Goal: Information Seeking & Learning: Find specific fact

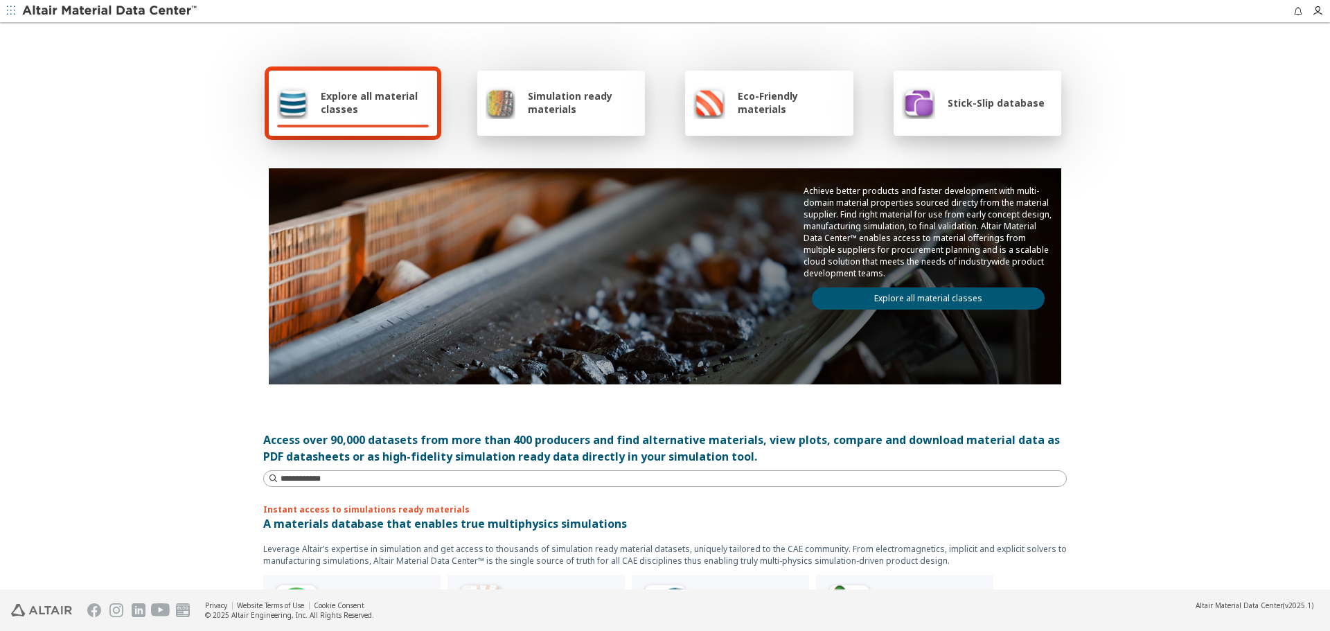
click at [978, 105] on span "Stick-Slip database" at bounding box center [996, 102] width 97 height 13
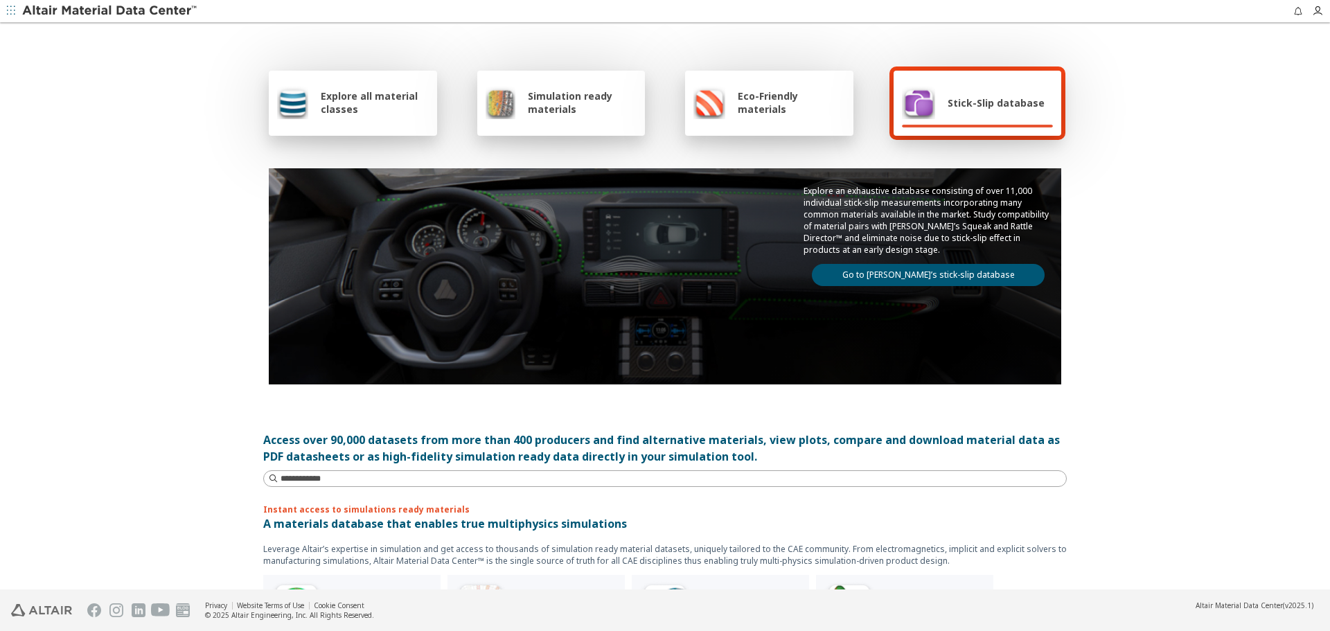
drag, startPoint x: 907, startPoint y: 263, endPoint x: 908, endPoint y: 275, distance: 11.9
click at [907, 263] on div "Explore an exhaustive database consisting of over 11,000 individual stick-slip …" at bounding box center [928, 235] width 266 height 134
click at [912, 278] on link "Go to [PERSON_NAME]’s stick-slip database" at bounding box center [928, 275] width 233 height 22
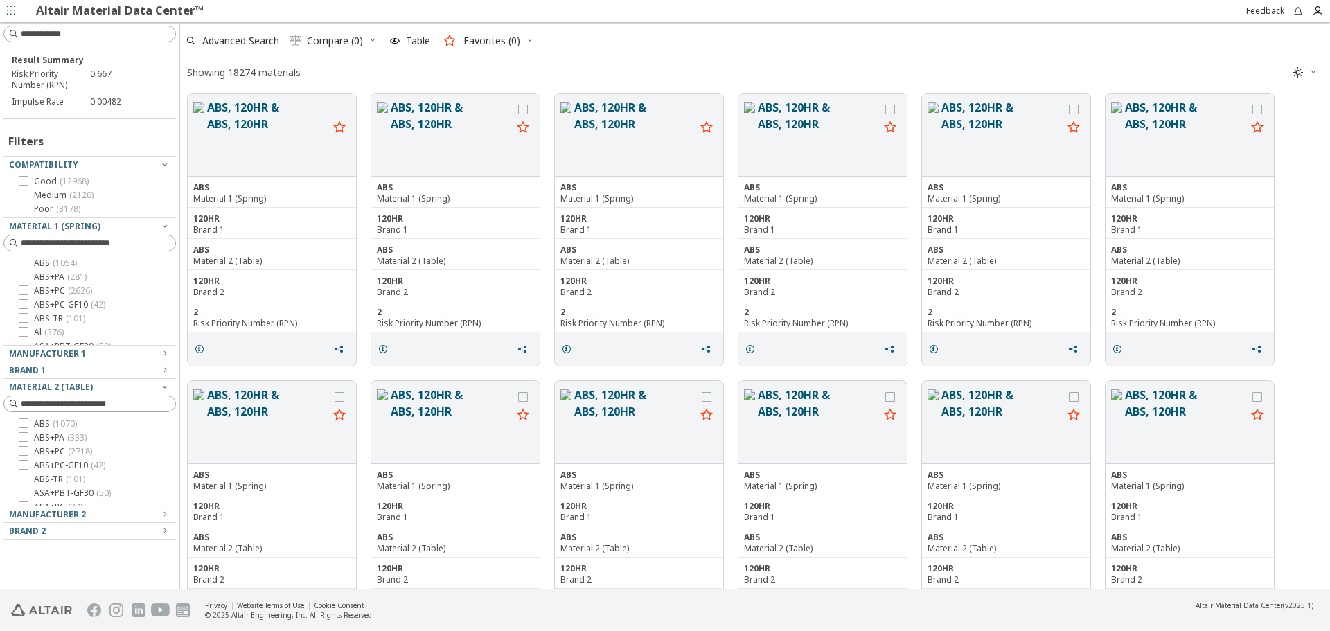
scroll to position [493, 1140]
click at [203, 346] on icon "grid" at bounding box center [199, 349] width 11 height 11
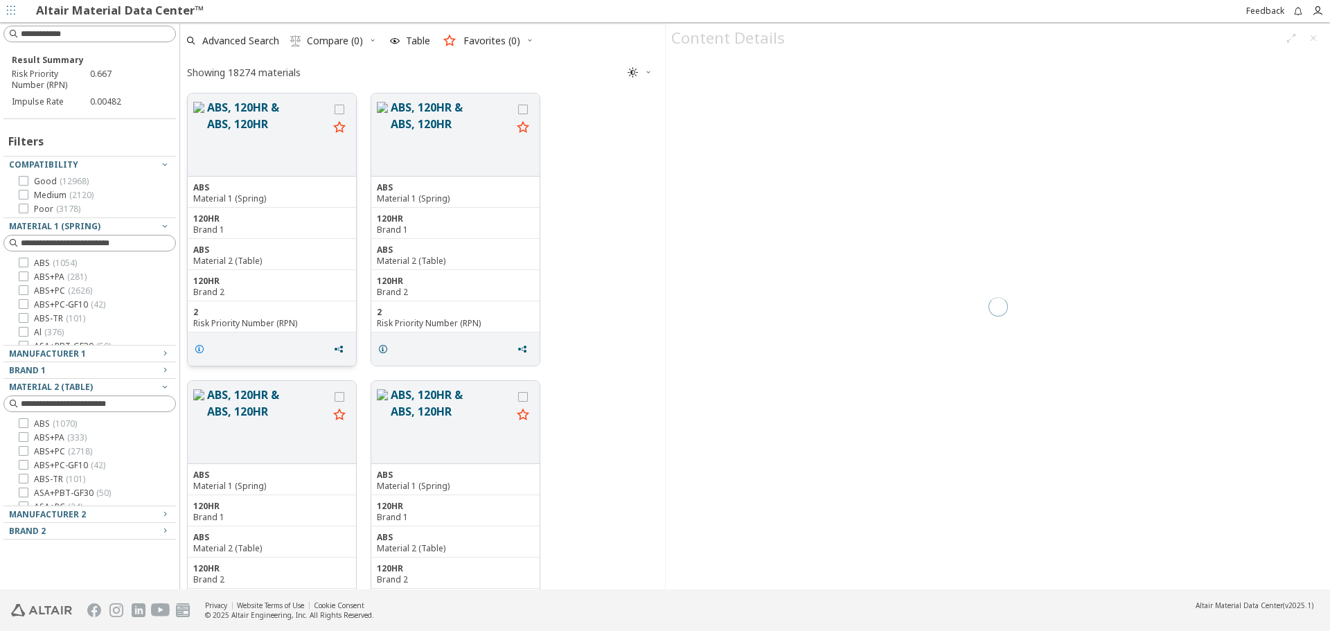
scroll to position [493, 475]
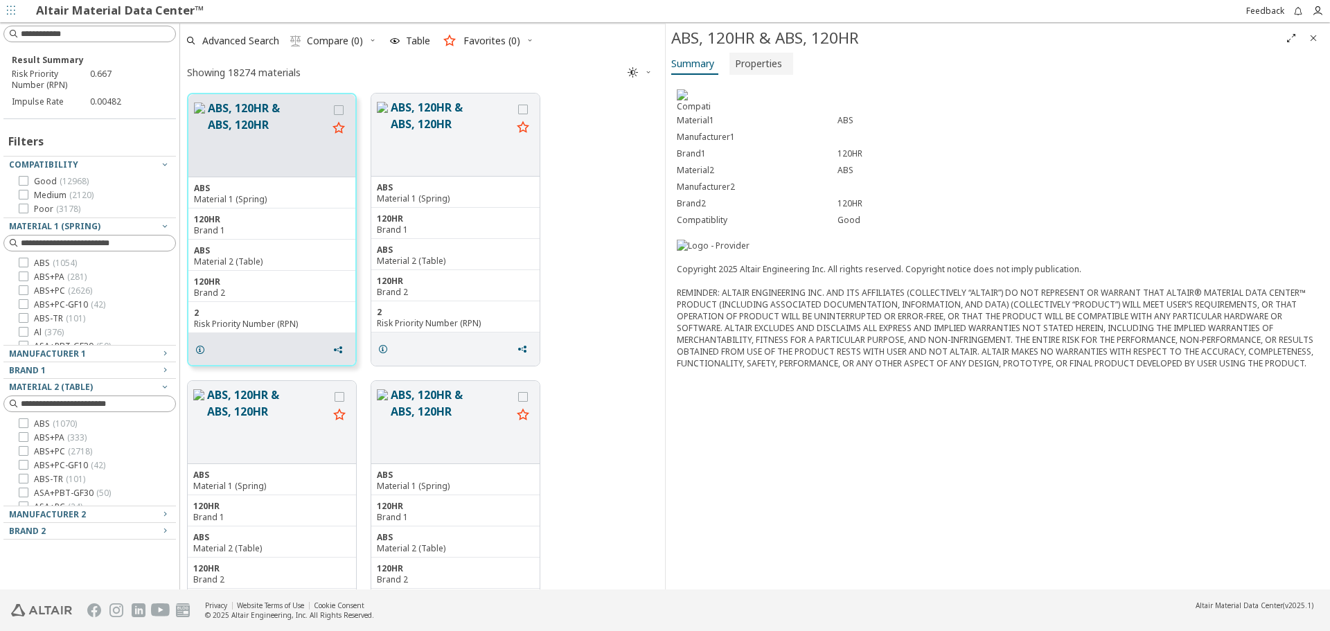
click at [786, 62] on button "Properties" at bounding box center [762, 64] width 64 height 22
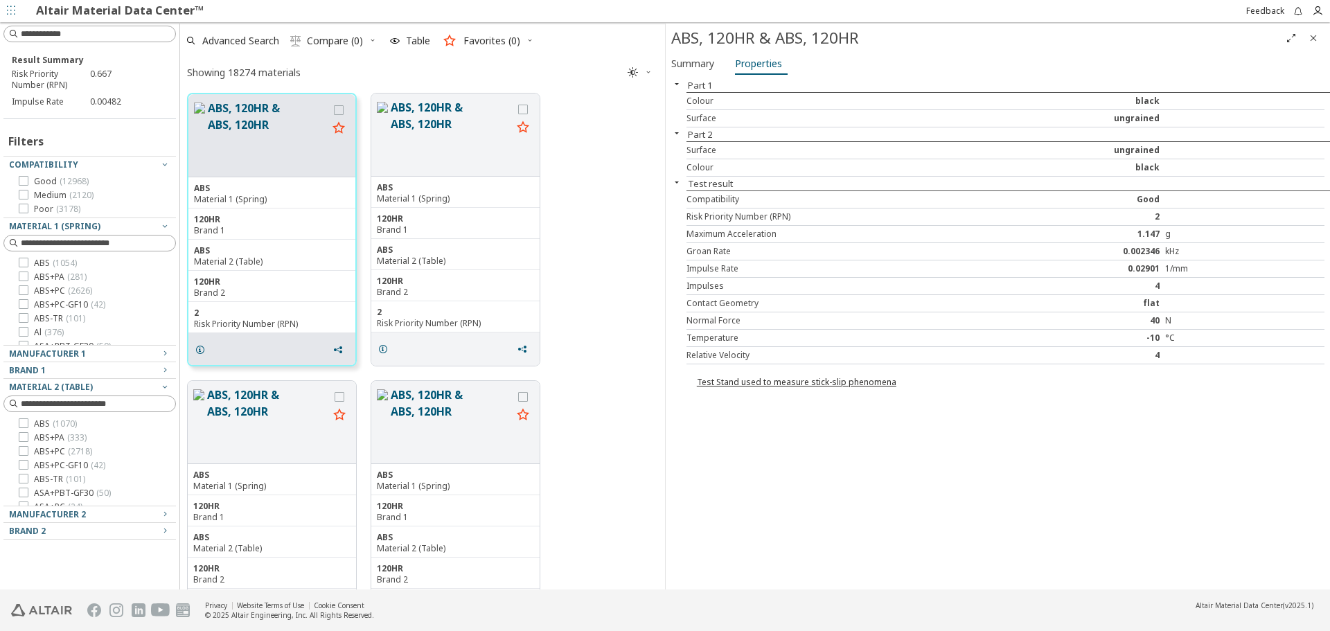
click at [1262, 278] on div "Impulses 4" at bounding box center [1006, 286] width 638 height 17
drag, startPoint x: 1125, startPoint y: 271, endPoint x: 1197, endPoint y: 269, distance: 72.1
click at [1197, 269] on div "Impulse Rate 0.02901 1/mm" at bounding box center [1006, 269] width 638 height 17
click at [1200, 269] on div "1/mm" at bounding box center [1244, 268] width 159 height 11
click at [964, 48] on div "ABS, 120HR & ABS, 120HR" at bounding box center [975, 38] width 609 height 22
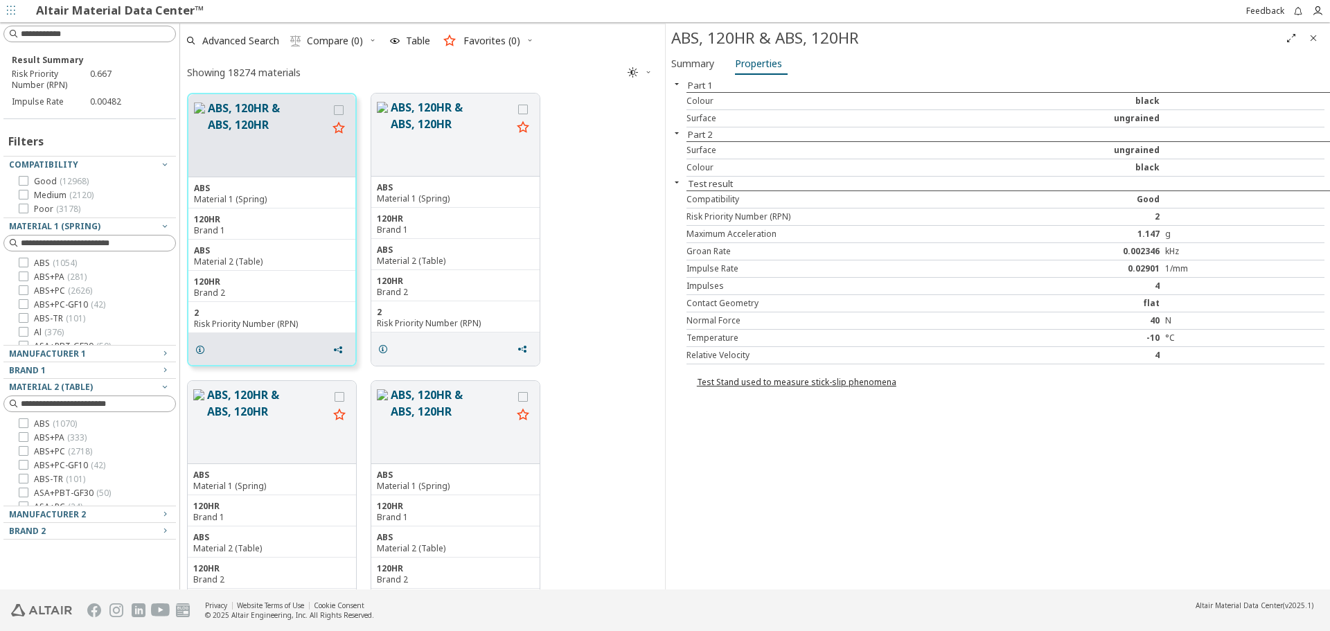
click at [1237, 272] on div "1/mm" at bounding box center [1244, 268] width 159 height 11
drag, startPoint x: 1120, startPoint y: 267, endPoint x: 1210, endPoint y: 269, distance: 90.8
click at [1210, 269] on div "Impulse Rate 0.02901 1/mm" at bounding box center [1006, 269] width 638 height 17
click at [1210, 269] on div "1/mm" at bounding box center [1244, 268] width 159 height 11
click at [1005, 493] on div "Part 1 Colour black Surface ungrained Part 2 Surface ungrained Colour black Tes…" at bounding box center [998, 333] width 664 height 511
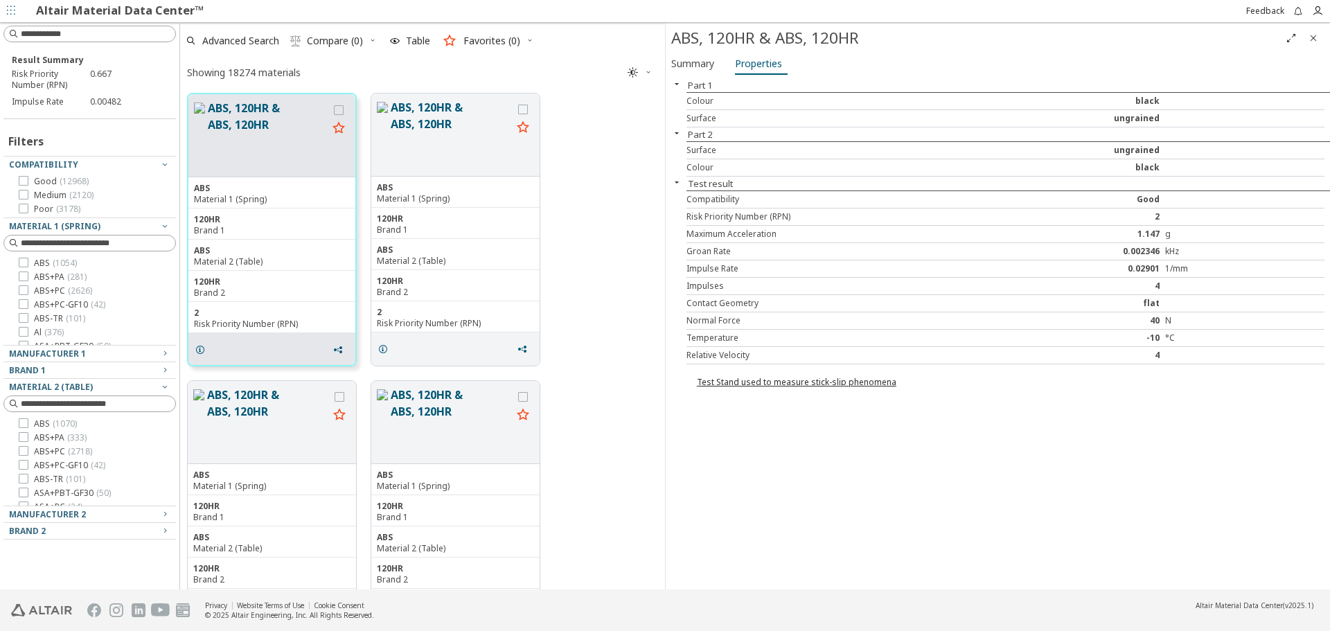
click at [790, 505] on div "Part 1 Colour black Surface ungrained Part 2 Surface ungrained Colour black Tes…" at bounding box center [998, 333] width 664 height 511
click at [867, 459] on div "Part 1 Colour black Surface ungrained Part 2 Surface ungrained Colour black Tes…" at bounding box center [998, 333] width 664 height 511
click at [1305, 42] on span "Close" at bounding box center [1313, 38] width 17 height 22
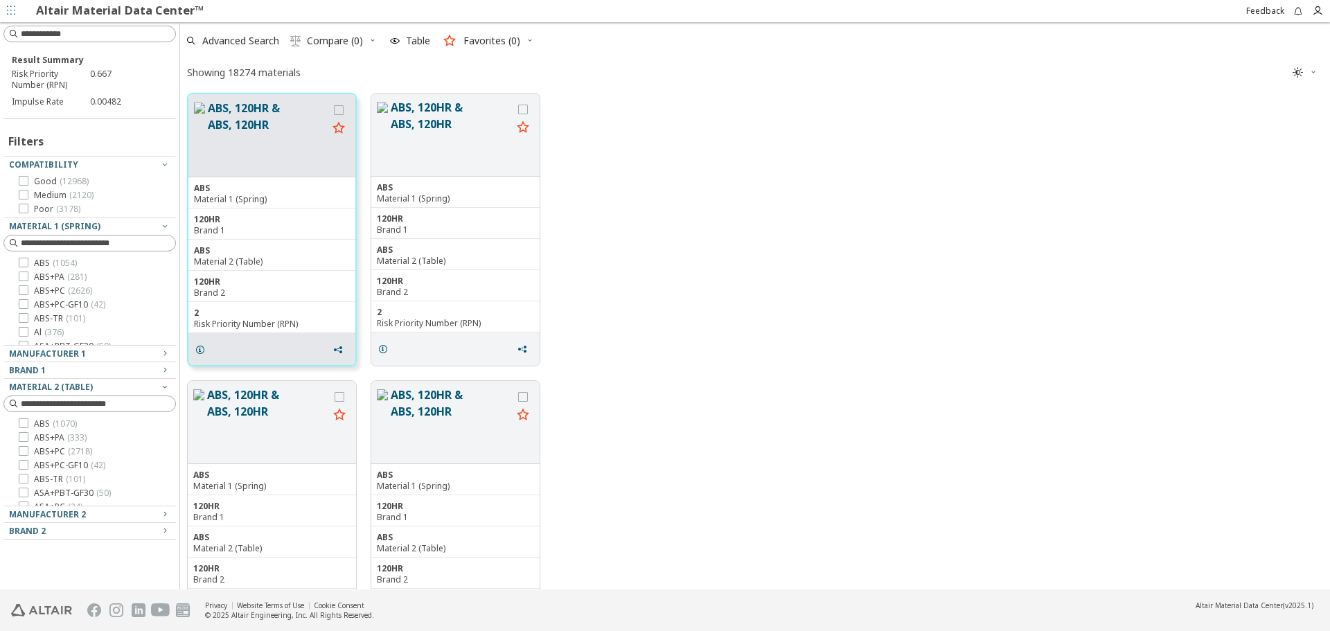
scroll to position [493, 1140]
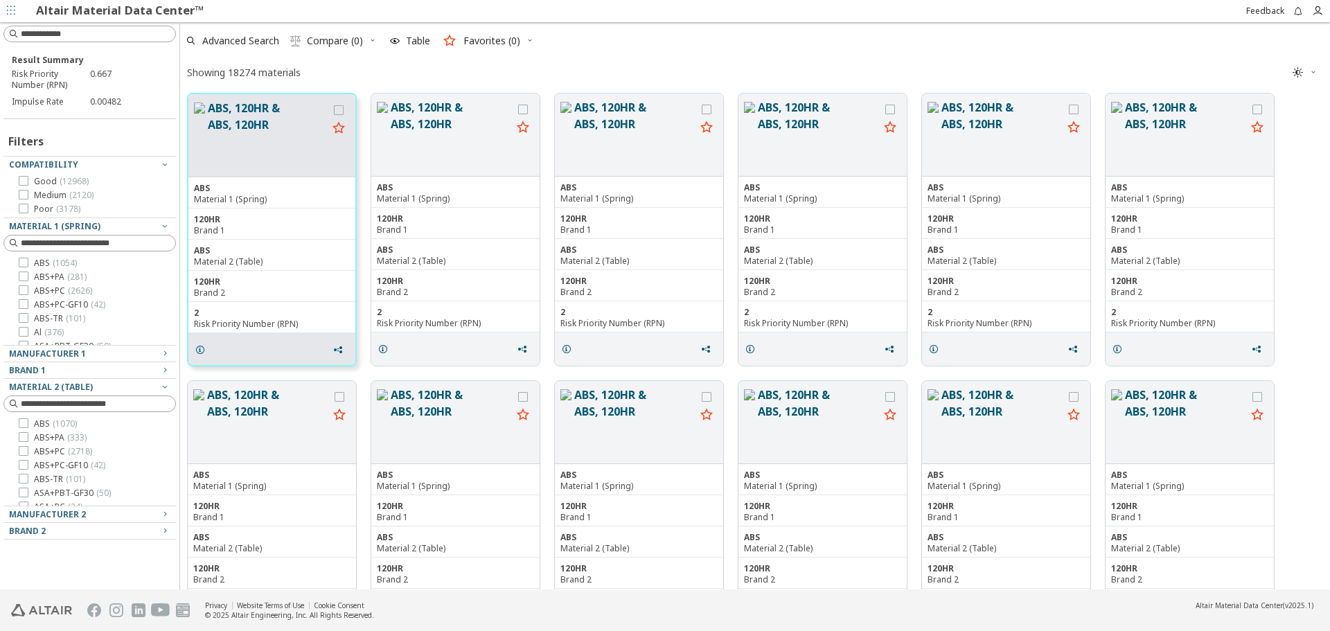
click at [1005, 47] on div "Advanced Search  Compare (0) Table Favorites (0)" at bounding box center [749, 41] width 1139 height 30
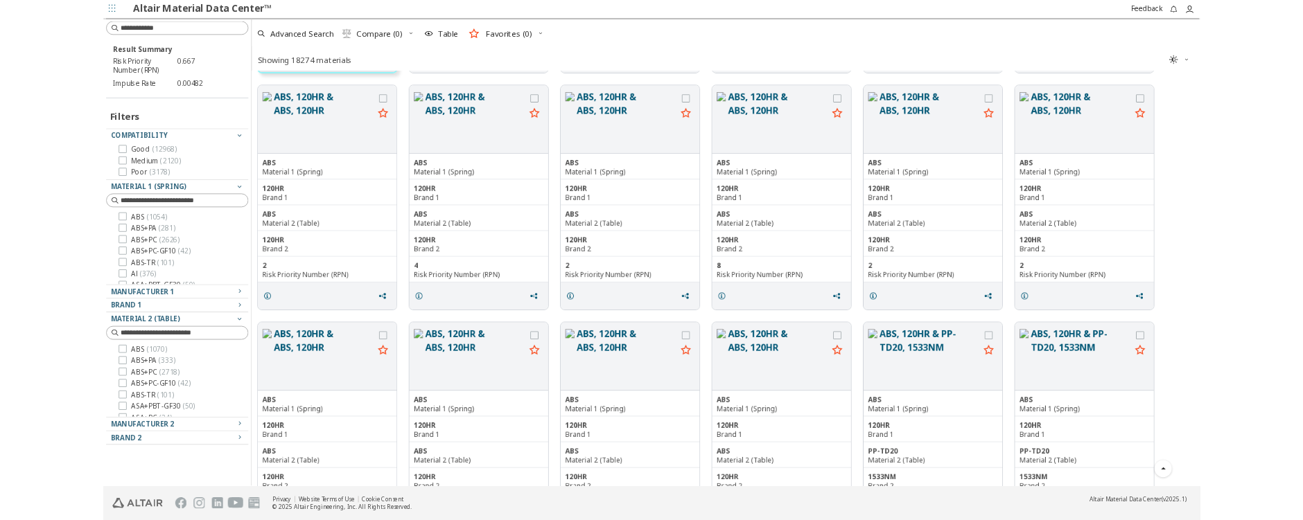
scroll to position [0, 0]
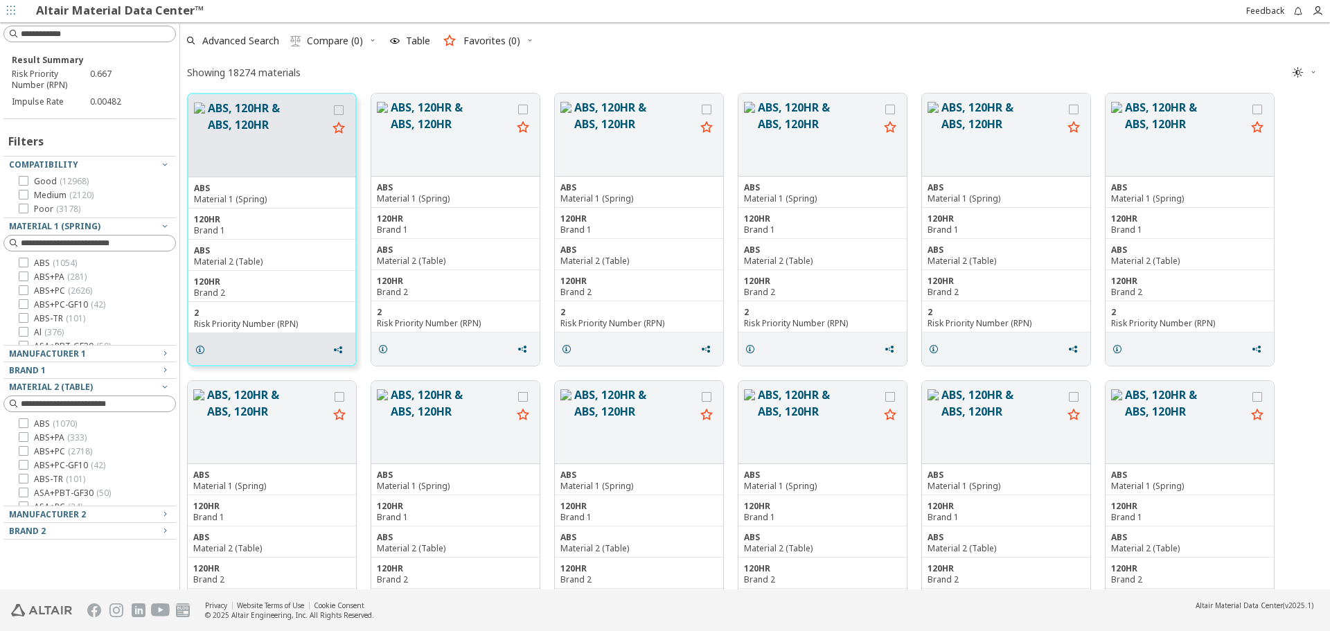
click at [689, 64] on div "Showing 18274 materials " at bounding box center [755, 72] width 1150 height 27
click at [879, 34] on div "Advanced Search  Compare (0) Table Favorites (0)" at bounding box center [749, 41] width 1139 height 30
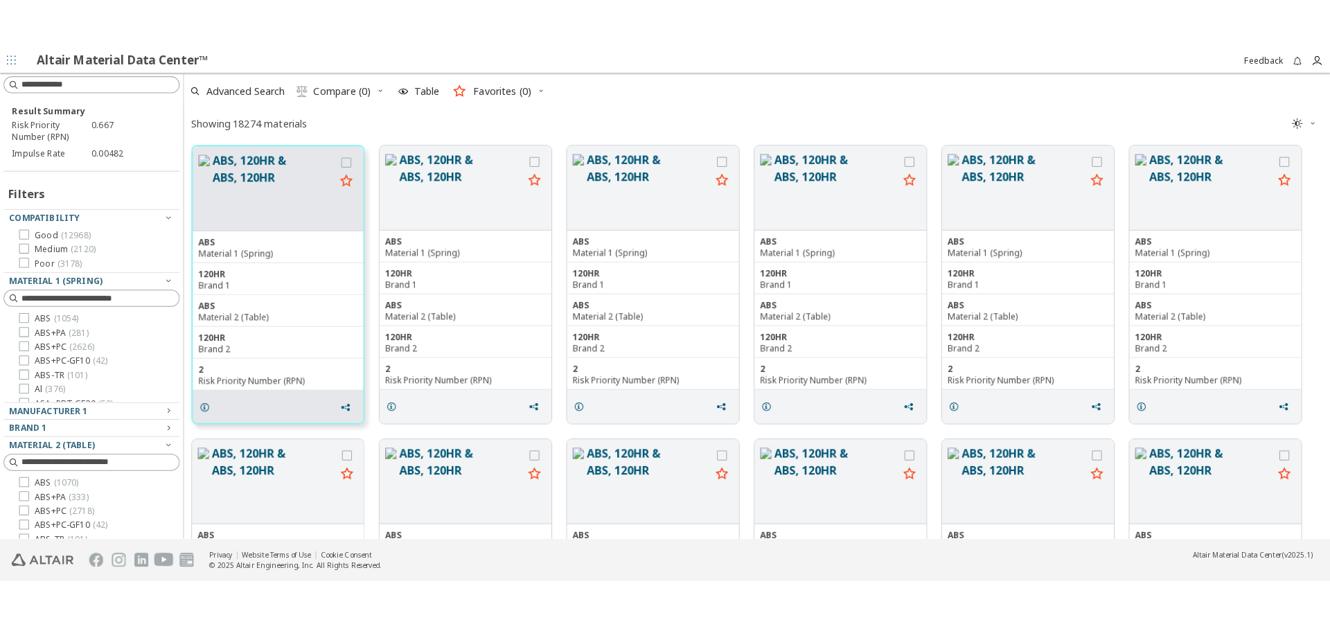
scroll to position [493, 1140]
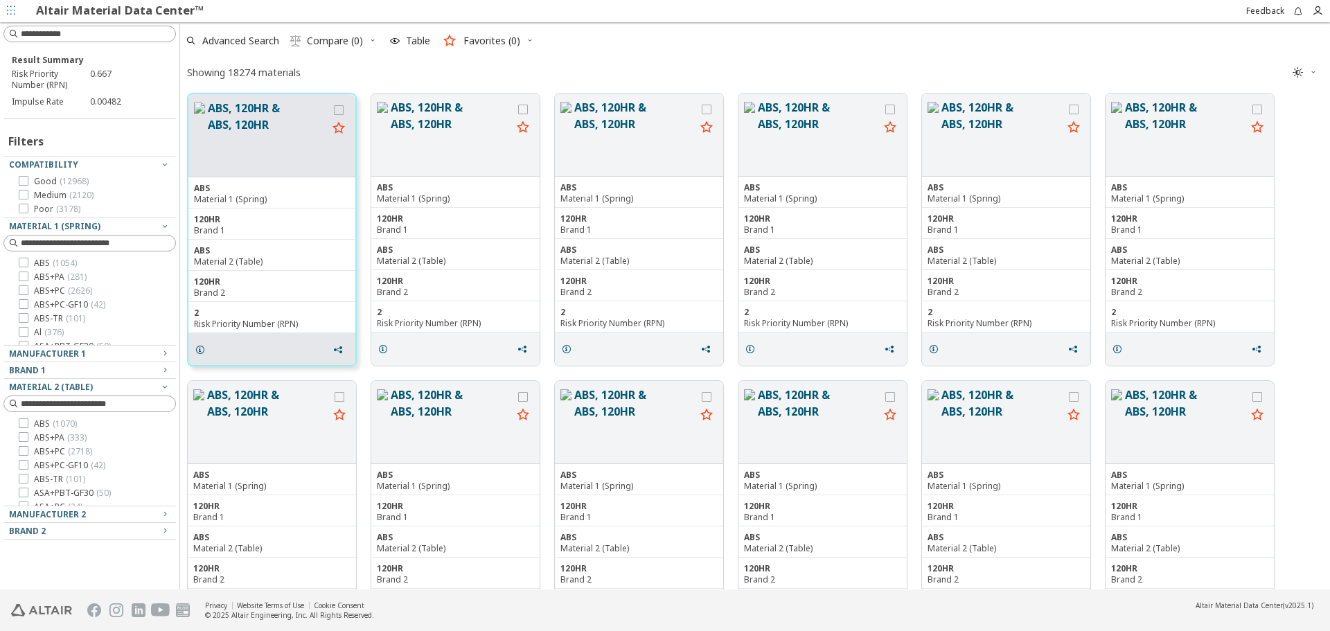
click at [761, 35] on div "Advanced Search  Compare (0) Table Favorites (0)" at bounding box center [749, 41] width 1139 height 30
click at [766, 42] on div "Advanced Search  Compare (0) Table Favorites (0)" at bounding box center [749, 41] width 1139 height 30
click at [767, 39] on div "Advanced Search  Compare (0) Table Favorites (0)" at bounding box center [749, 41] width 1139 height 30
